Goal: Information Seeking & Learning: Learn about a topic

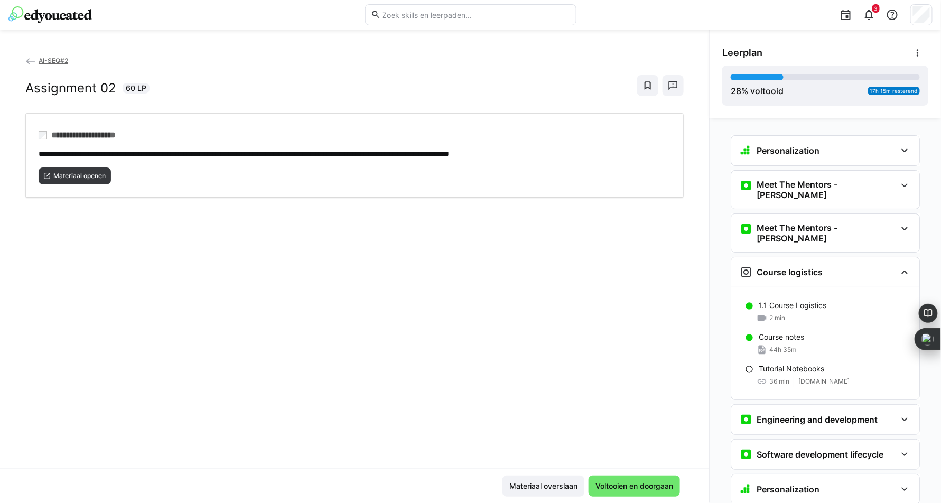
scroll to position [815, 0]
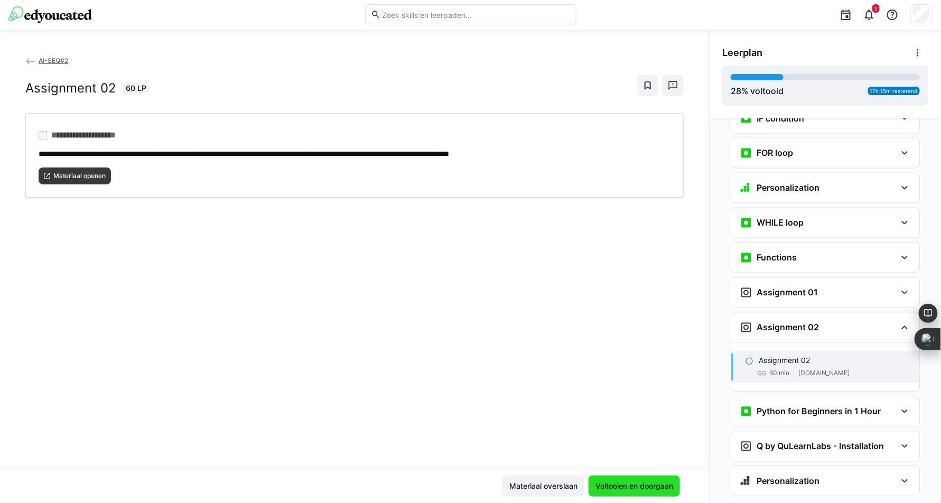
click at [611, 487] on span "Voltooien en doorgaan" at bounding box center [634, 486] width 81 height 11
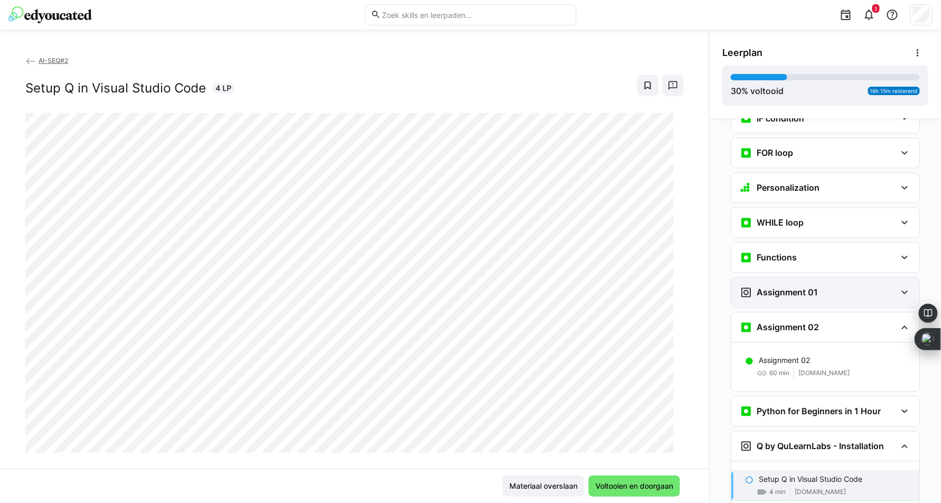
click at [796, 287] on h3 "Assignment 01" at bounding box center [787, 292] width 61 height 11
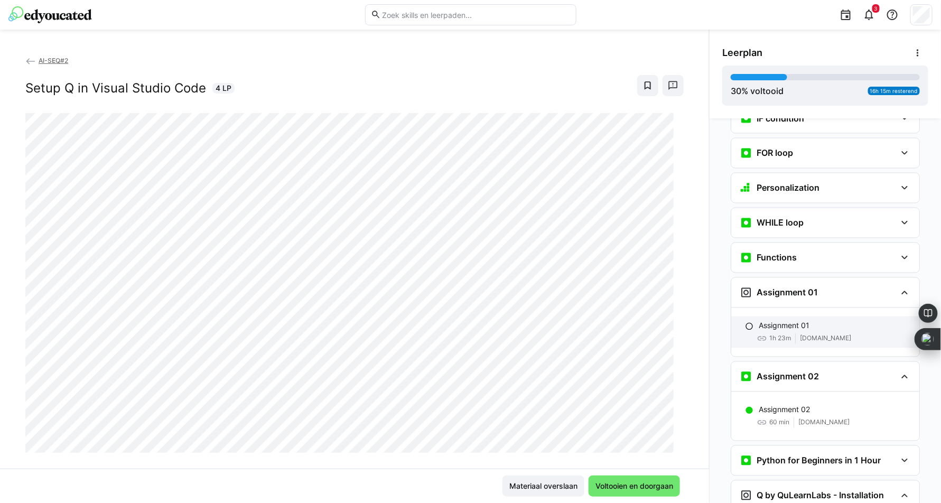
click at [812, 317] on div "Assignment 01 1h 23m [DOMAIN_NAME]" at bounding box center [825, 333] width 188 height 32
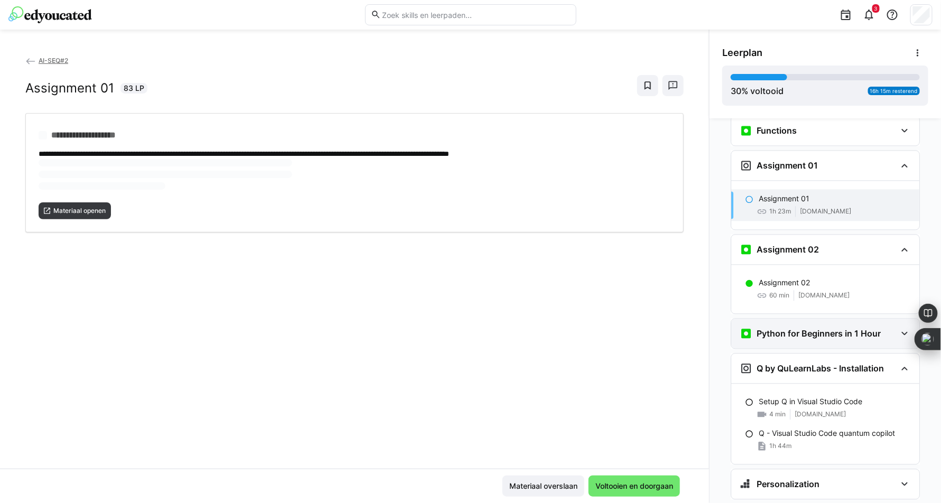
scroll to position [945, 0]
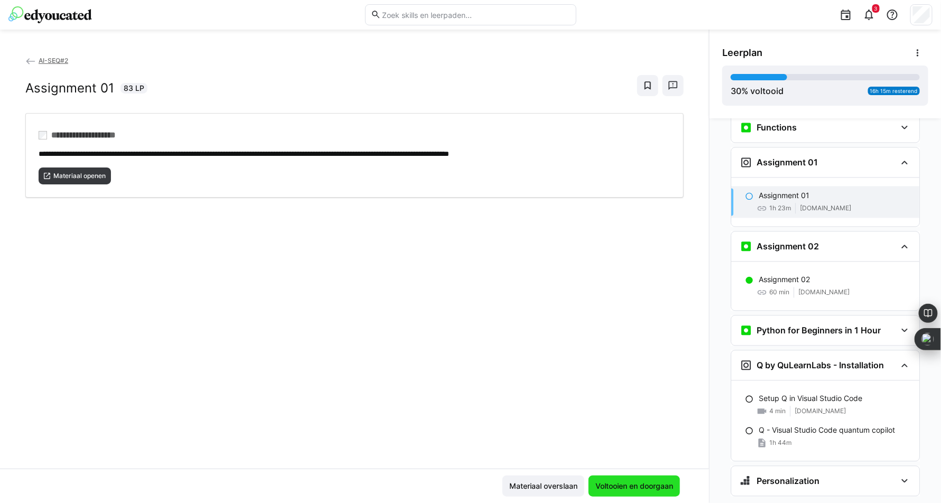
click at [636, 488] on span "Voltooien en doorgaan" at bounding box center [634, 486] width 81 height 11
click at [613, 483] on span "Voltooien en doorgaan" at bounding box center [634, 486] width 81 height 11
click at [617, 485] on span "Voltooien en doorgaan" at bounding box center [634, 486] width 81 height 11
click at [91, 174] on span "Materiaal openen" at bounding box center [79, 176] width 54 height 8
click at [663, 482] on span "Voltooien en doorgaan" at bounding box center [634, 486] width 81 height 11
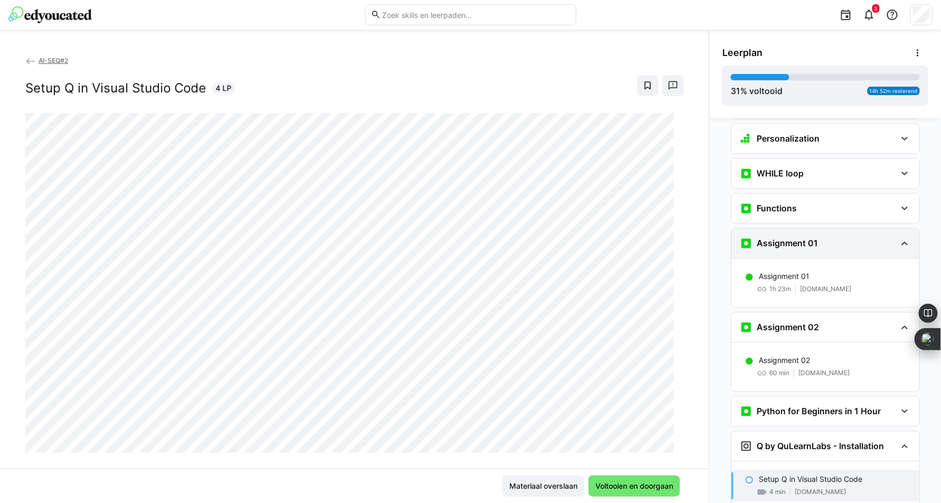
scroll to position [839, 0]
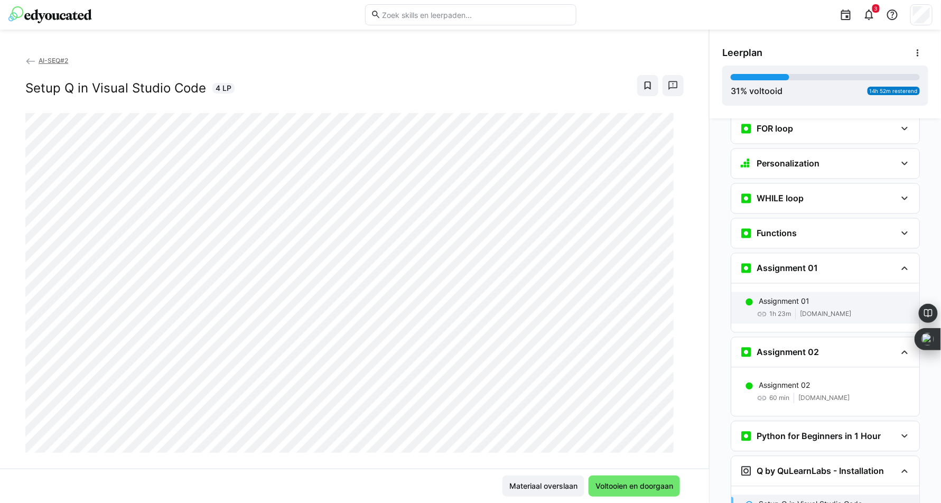
click at [763, 296] on p "Assignment 01" at bounding box center [784, 301] width 51 height 11
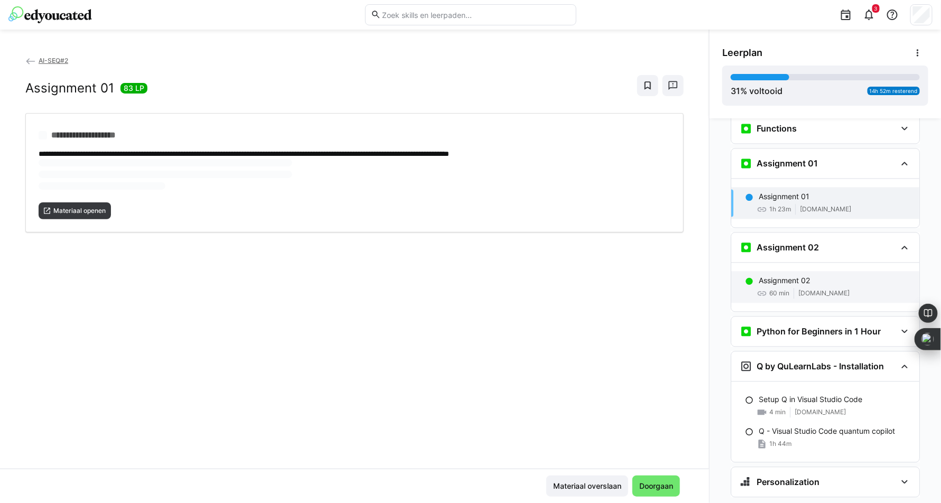
scroll to position [945, 0]
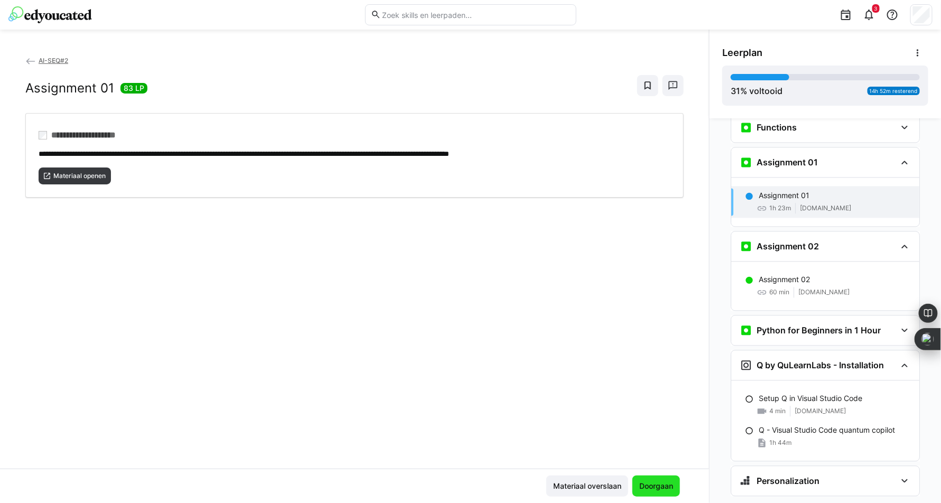
click at [654, 487] on span "Doorgaan" at bounding box center [656, 486] width 37 height 11
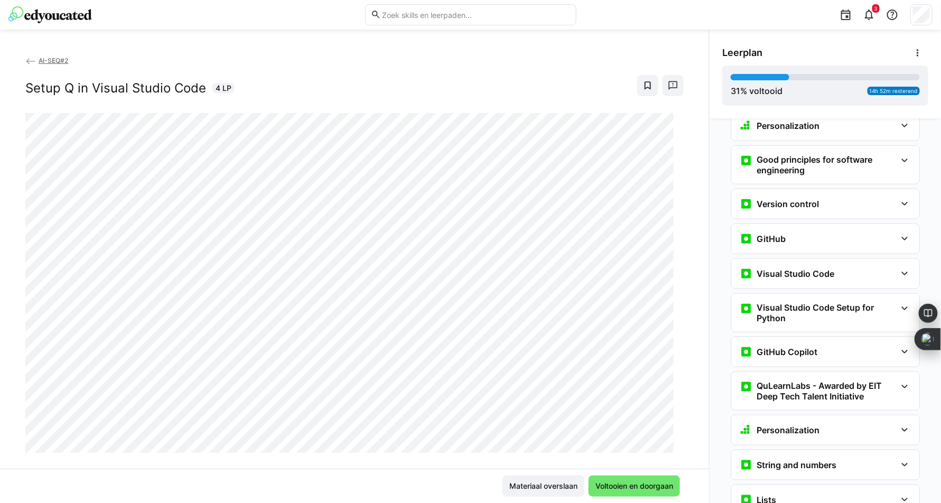
scroll to position [0, 0]
